Goal: Task Accomplishment & Management: Use online tool/utility

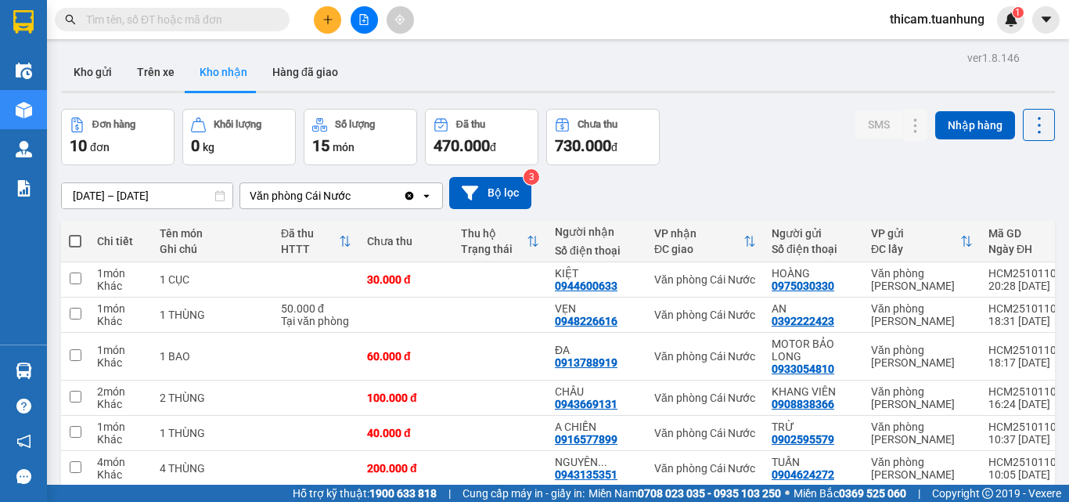
scroll to position [157, 0]
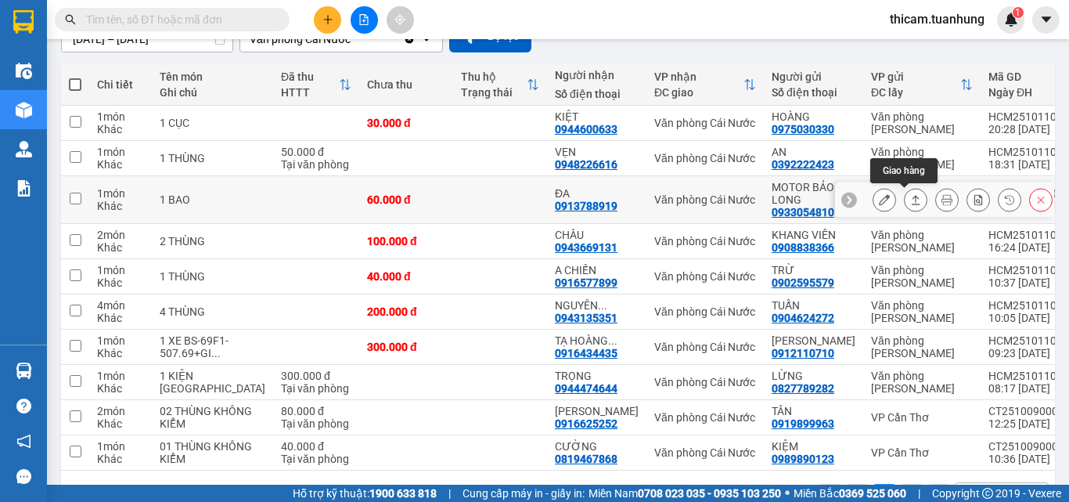
click at [910, 203] on icon at bounding box center [915, 199] width 11 height 11
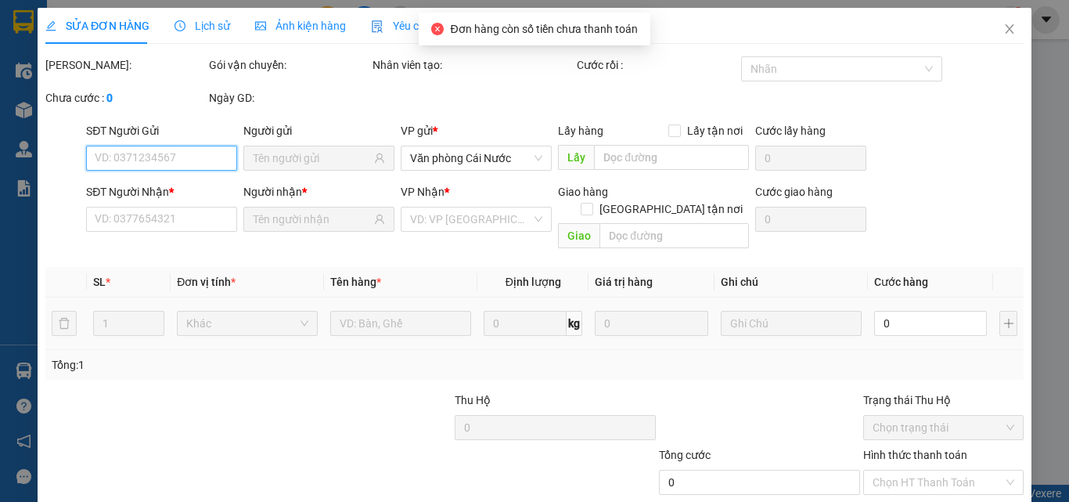
type input "0933054810"
type input "MOTOR BẢO LONG"
type input "0913788919"
type input "ĐA"
type input "60.000"
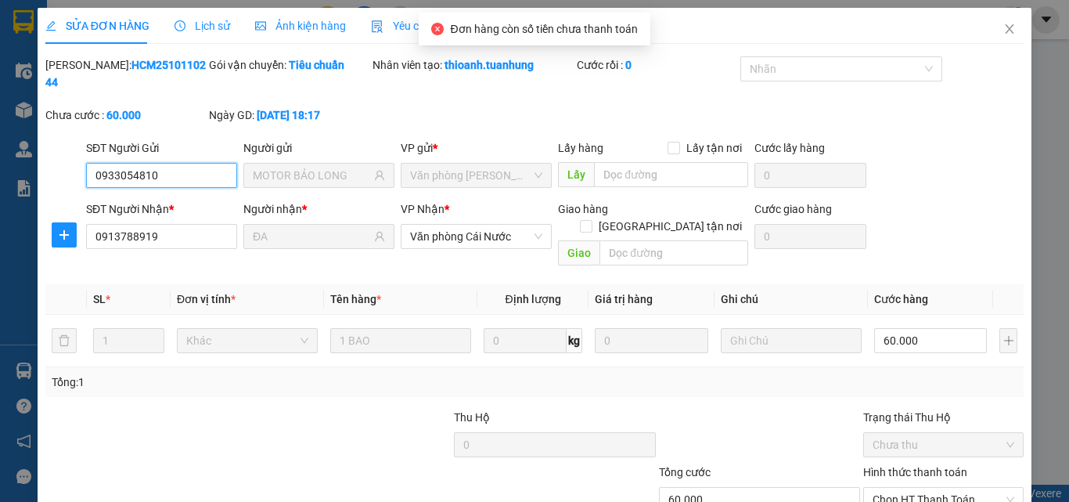
scroll to position [81, 0]
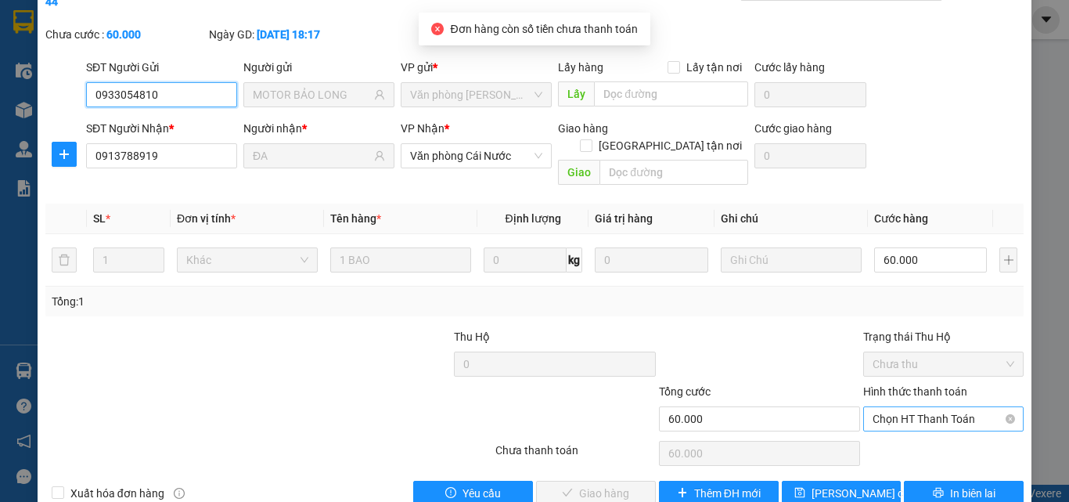
click at [916, 407] on span "Chọn HT Thanh Toán" at bounding box center [944, 418] width 142 height 23
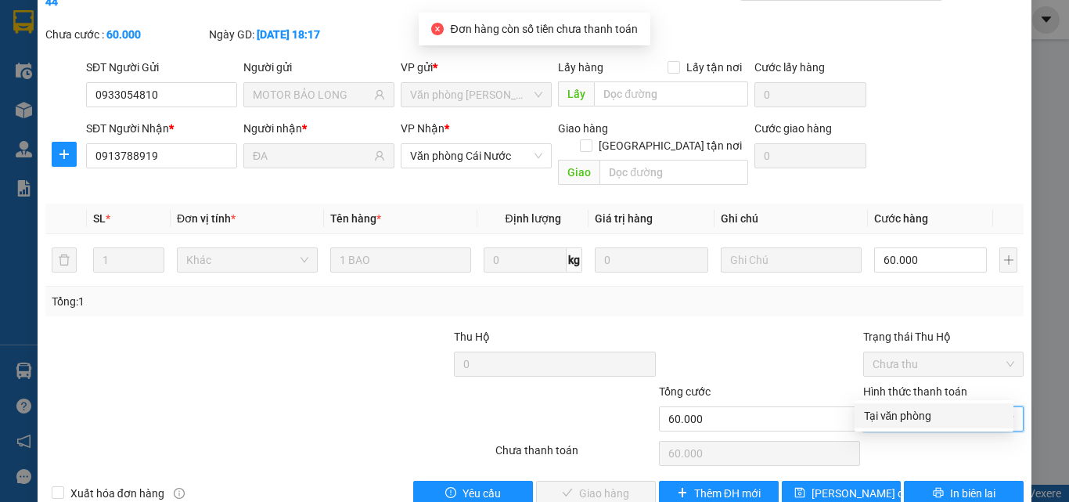
click at [906, 411] on div "Tại văn phòng" at bounding box center [934, 415] width 140 height 17
type input "0"
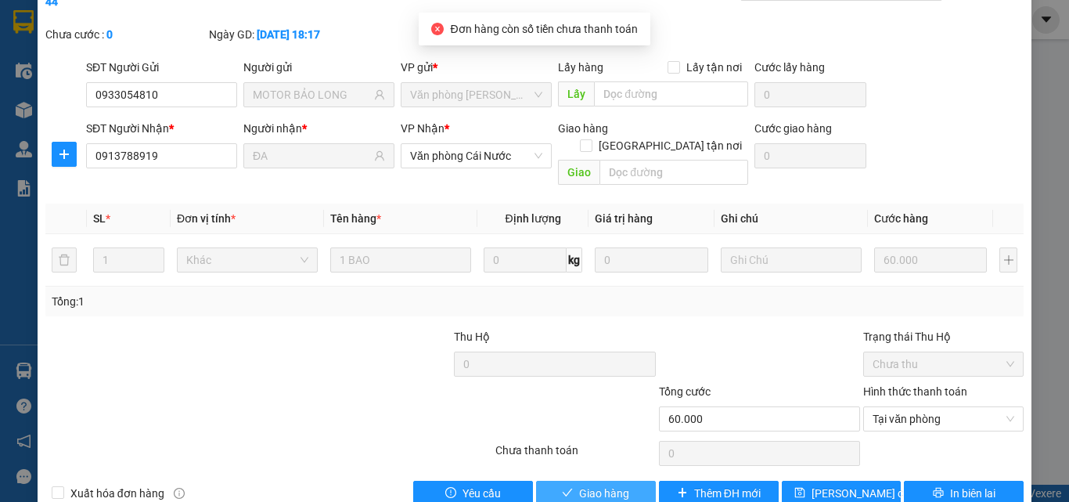
click at [591, 484] on span "Giao hàng" at bounding box center [604, 492] width 50 height 17
